Goal: Navigation & Orientation: Find specific page/section

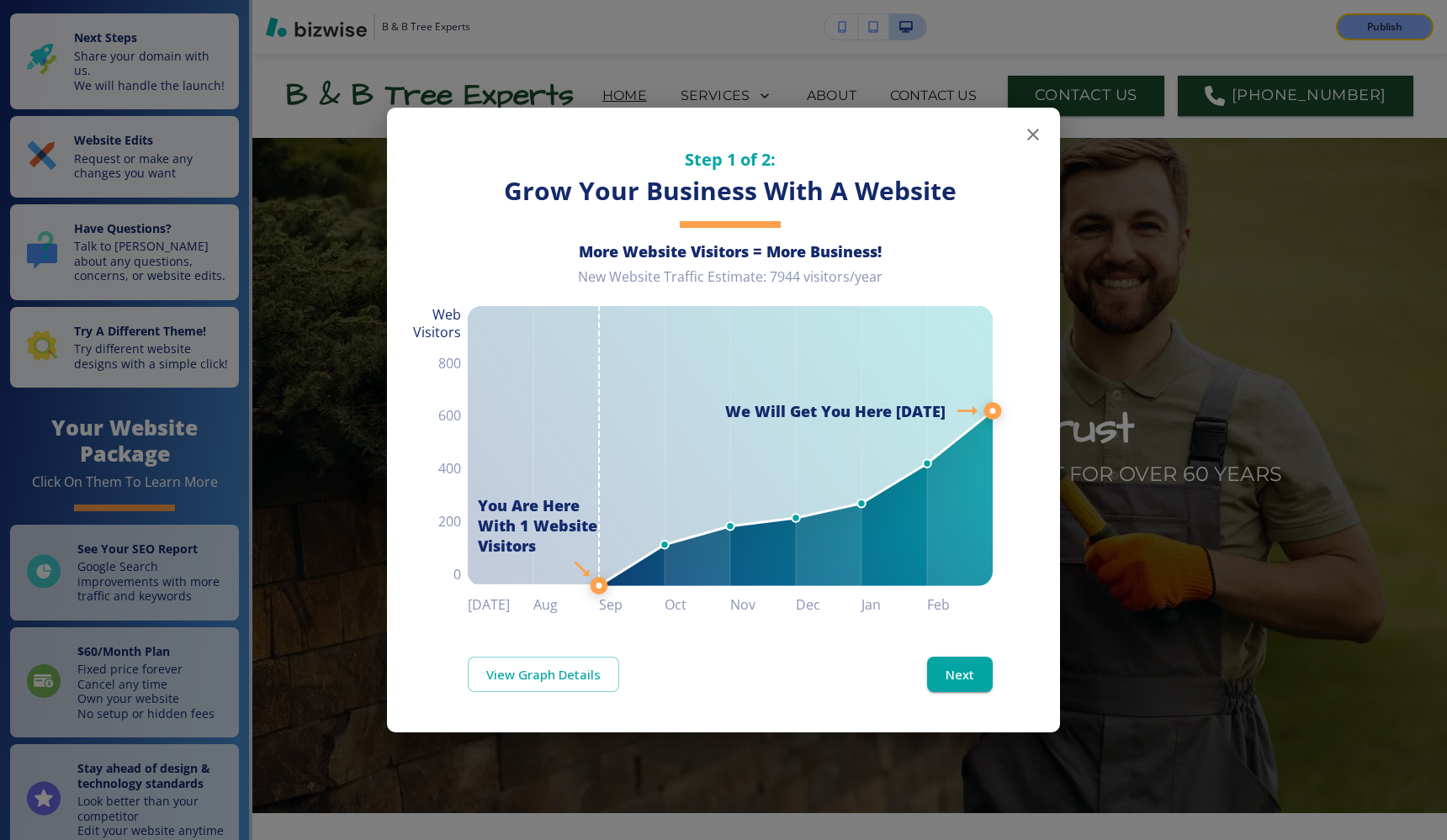
click at [1025, 128] on icon "button" at bounding box center [1033, 134] width 20 height 20
